Goal: Task Accomplishment & Management: Complete application form

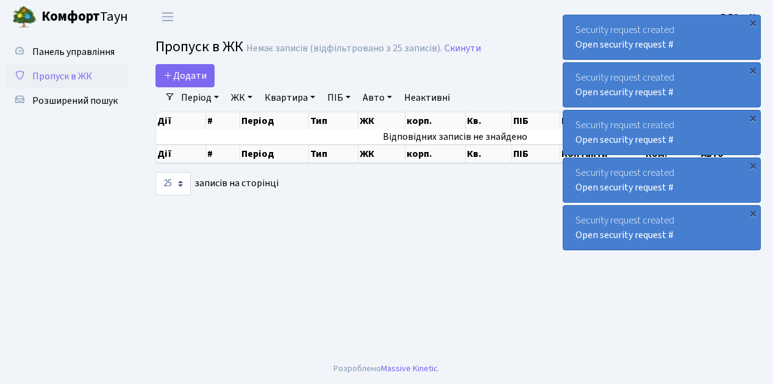
select select "25"
click at [207, 86] on link "Додати" at bounding box center [185, 75] width 59 height 23
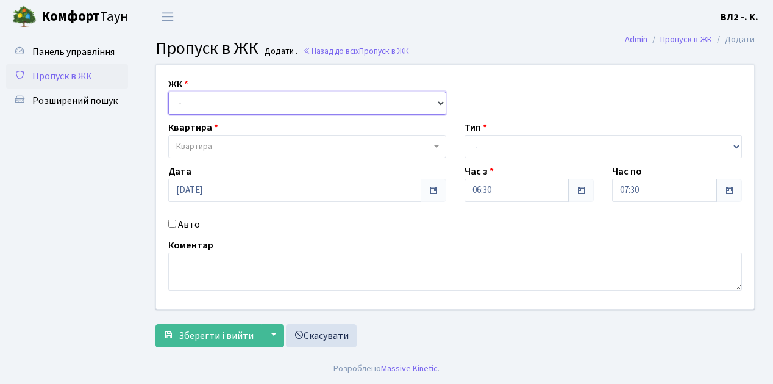
click at [439, 101] on select "- [STREET_ADDRESS][PERSON_NAME]" at bounding box center [307, 102] width 278 height 23
select select "317"
click at [168, 91] on select "- [STREET_ADDRESS][PERSON_NAME]" at bounding box center [307, 102] width 278 height 23
select select
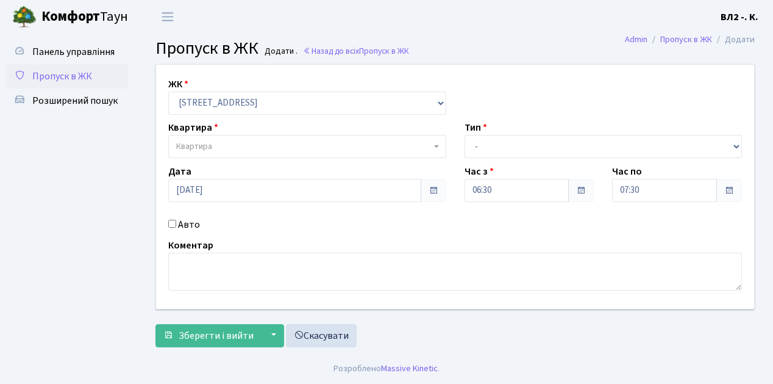
click at [434, 146] on b at bounding box center [436, 146] width 5 height 2
type input "124"
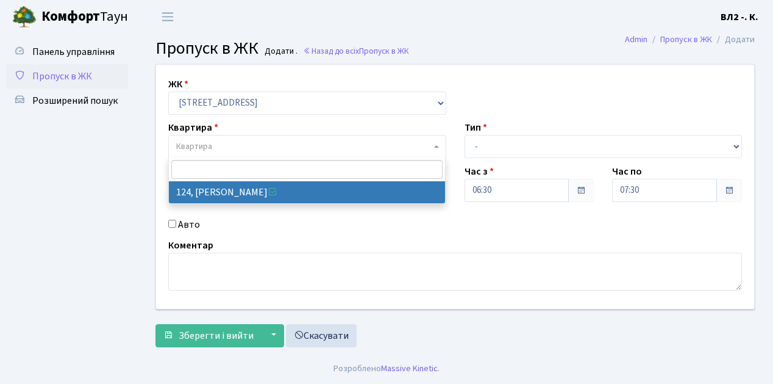
select select "38308"
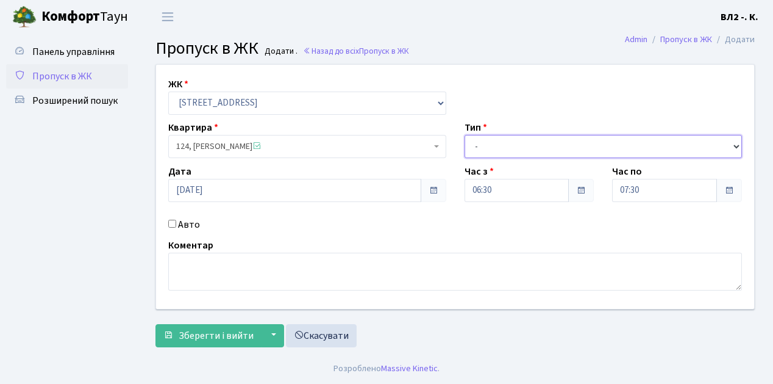
click at [736, 145] on select "- Доставка Таксі Гості Сервіс" at bounding box center [604, 146] width 278 height 23
select select "1"
click at [465, 135] on select "- Доставка Таксі Гості Сервіс" at bounding box center [604, 146] width 278 height 23
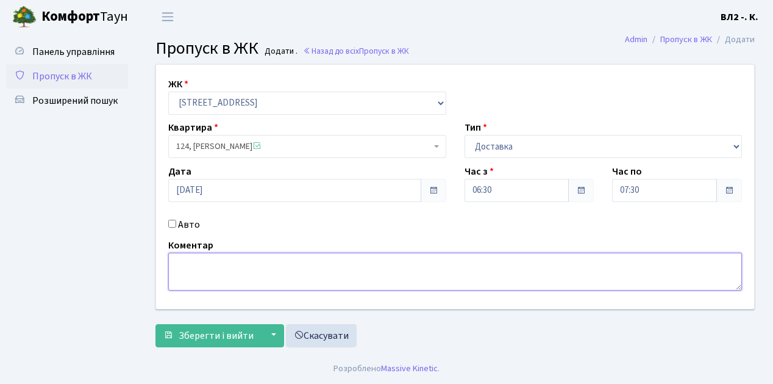
click at [190, 253] on textarea at bounding box center [455, 272] width 574 height 38
type textarea "06-30"
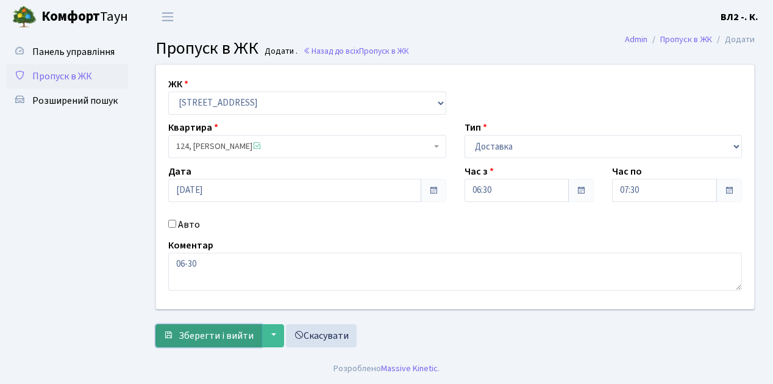
click at [184, 340] on span "Зберегти і вийти" at bounding box center [216, 335] width 75 height 13
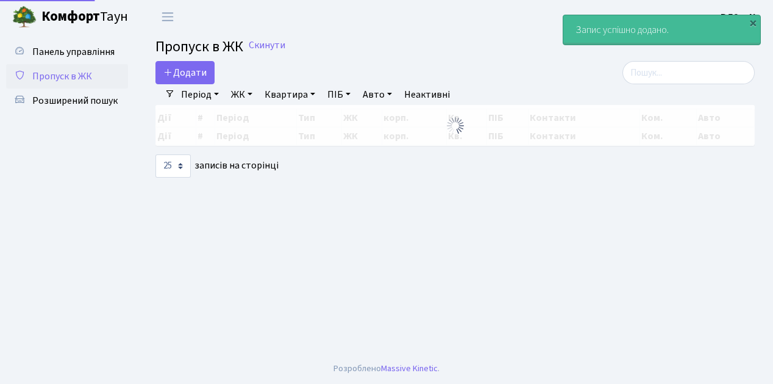
select select "25"
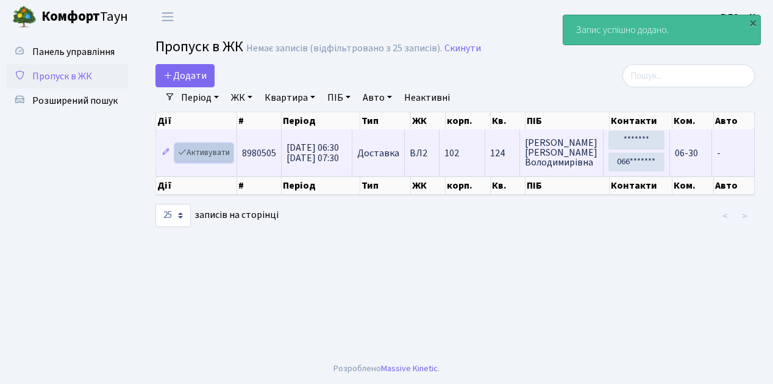
click at [229, 157] on link "Активувати" at bounding box center [204, 152] width 58 height 19
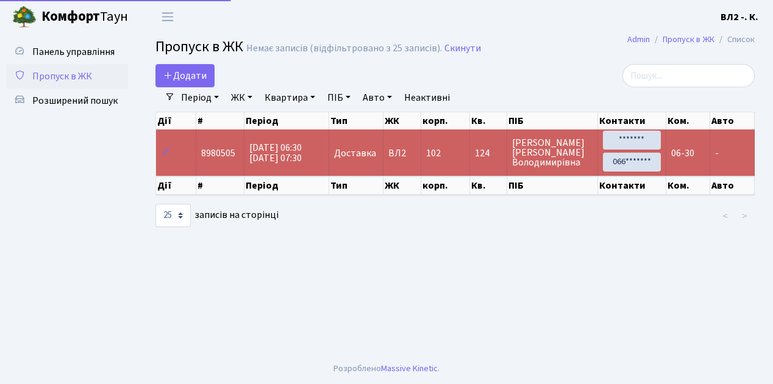
select select "25"
